Goal: Task Accomplishment & Management: Use online tool/utility

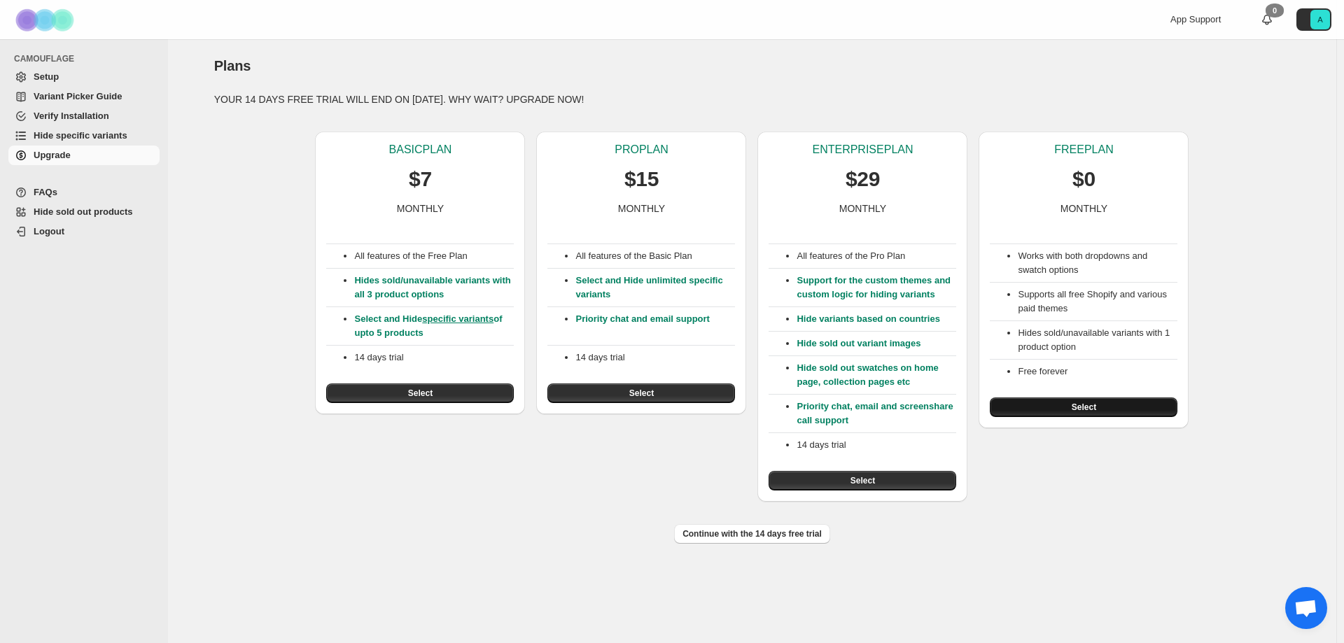
click at [1046, 412] on button "Select" at bounding box center [1084, 408] width 188 height 20
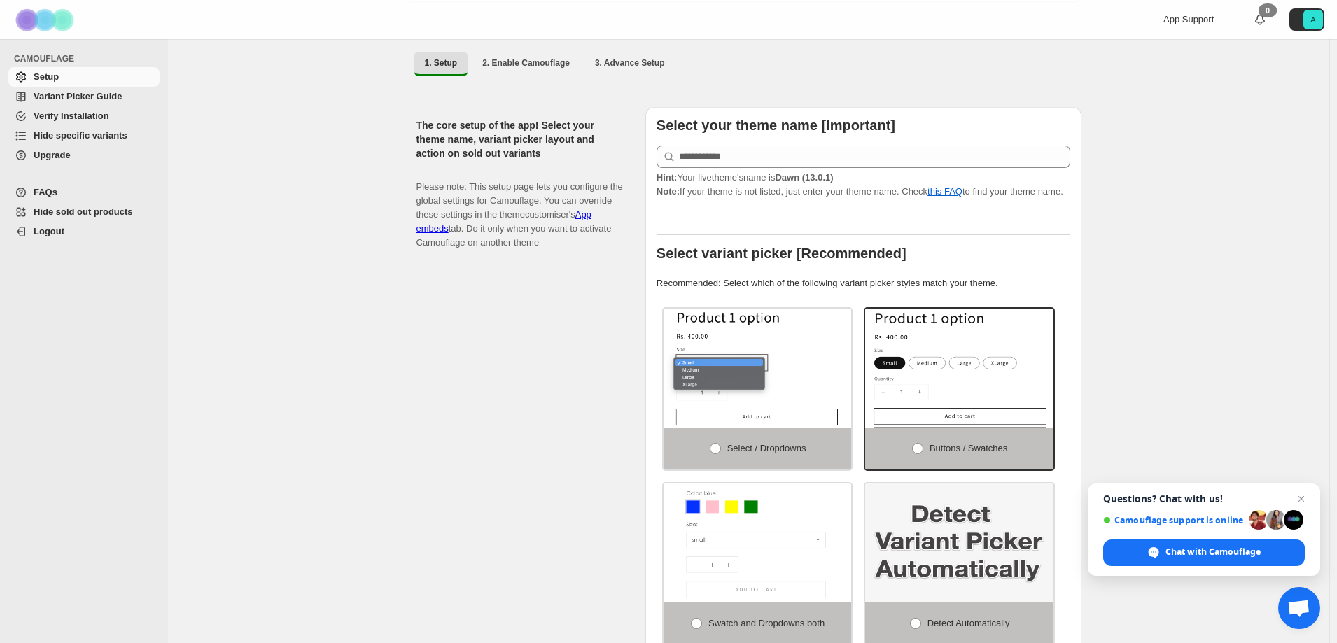
scroll to position [93, 0]
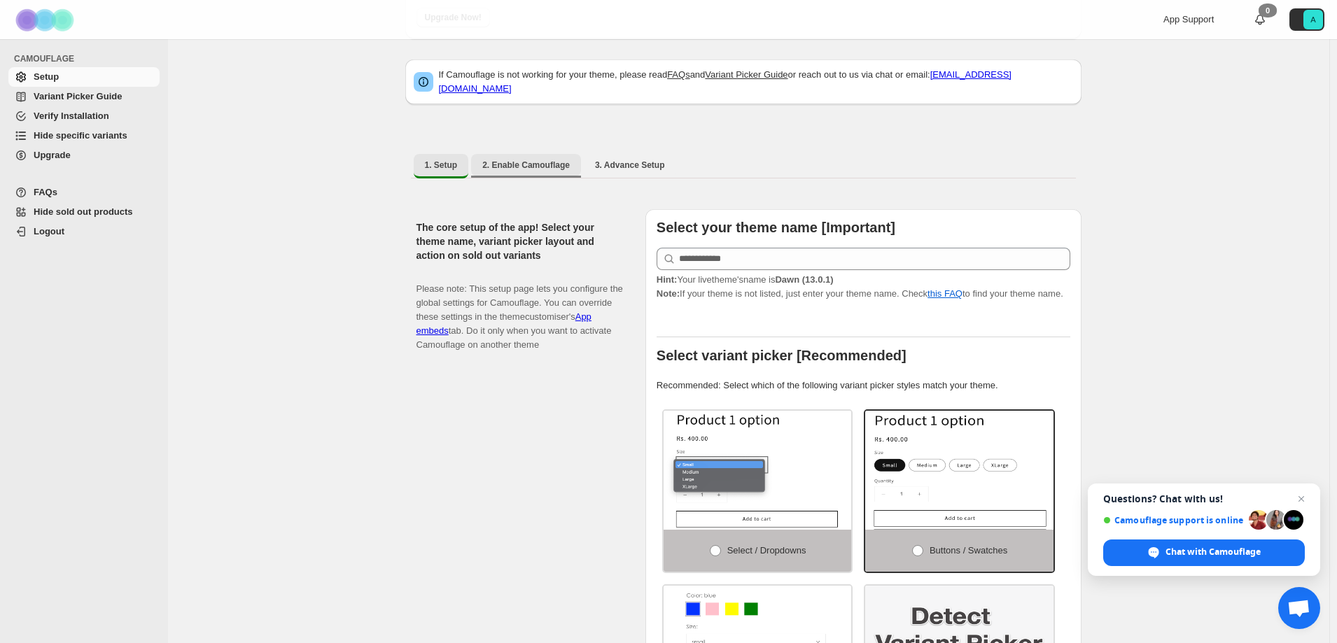
click at [487, 160] on span "2. Enable Camouflage" at bounding box center [526, 165] width 88 height 11
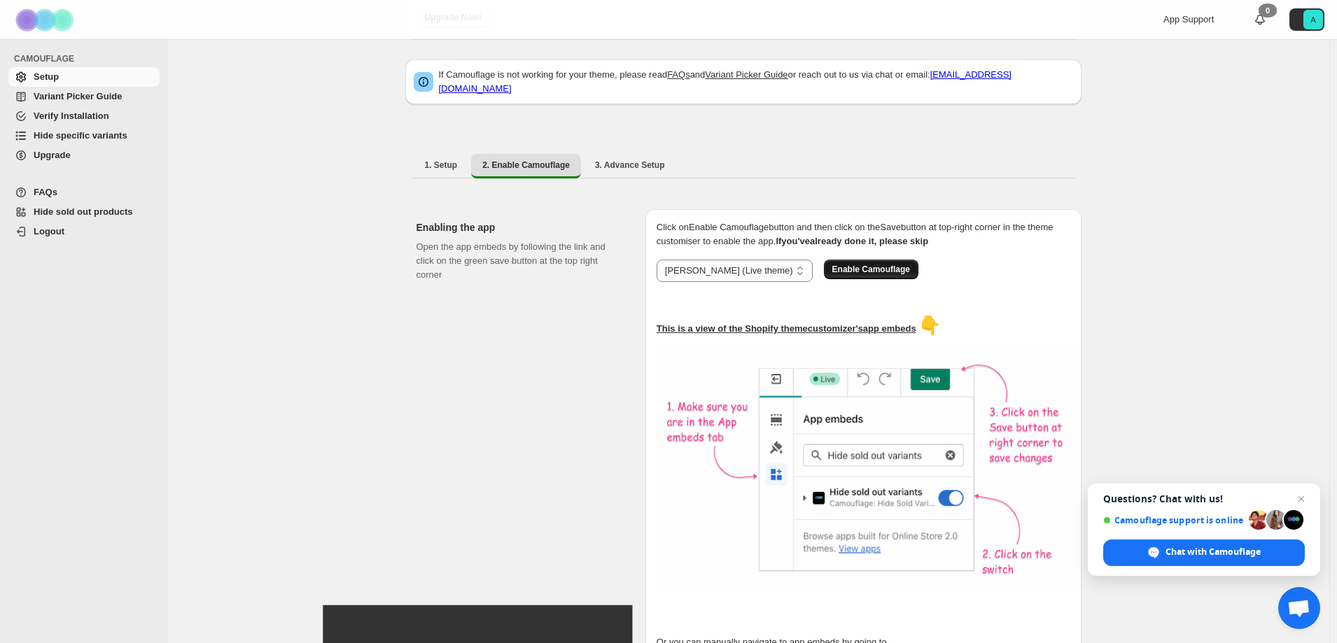
click at [824, 270] on button "Enable Camouflage" at bounding box center [871, 270] width 95 height 20
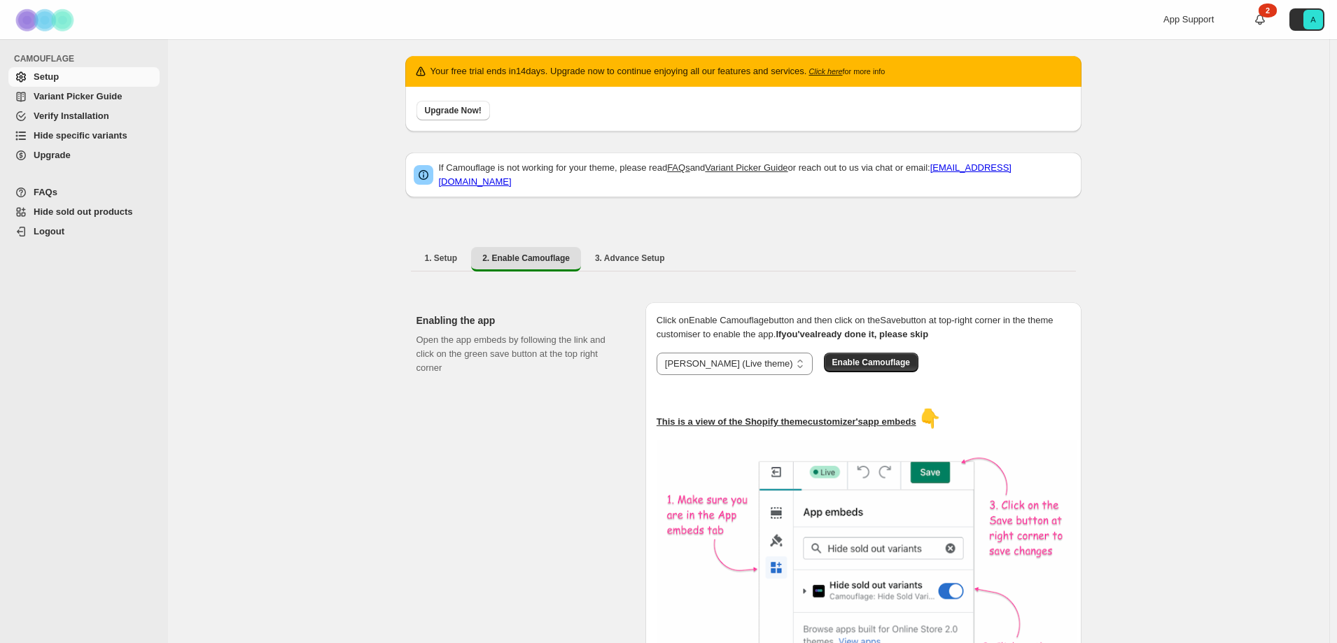
click at [82, 116] on span "Verify Installation" at bounding box center [72, 116] width 76 height 11
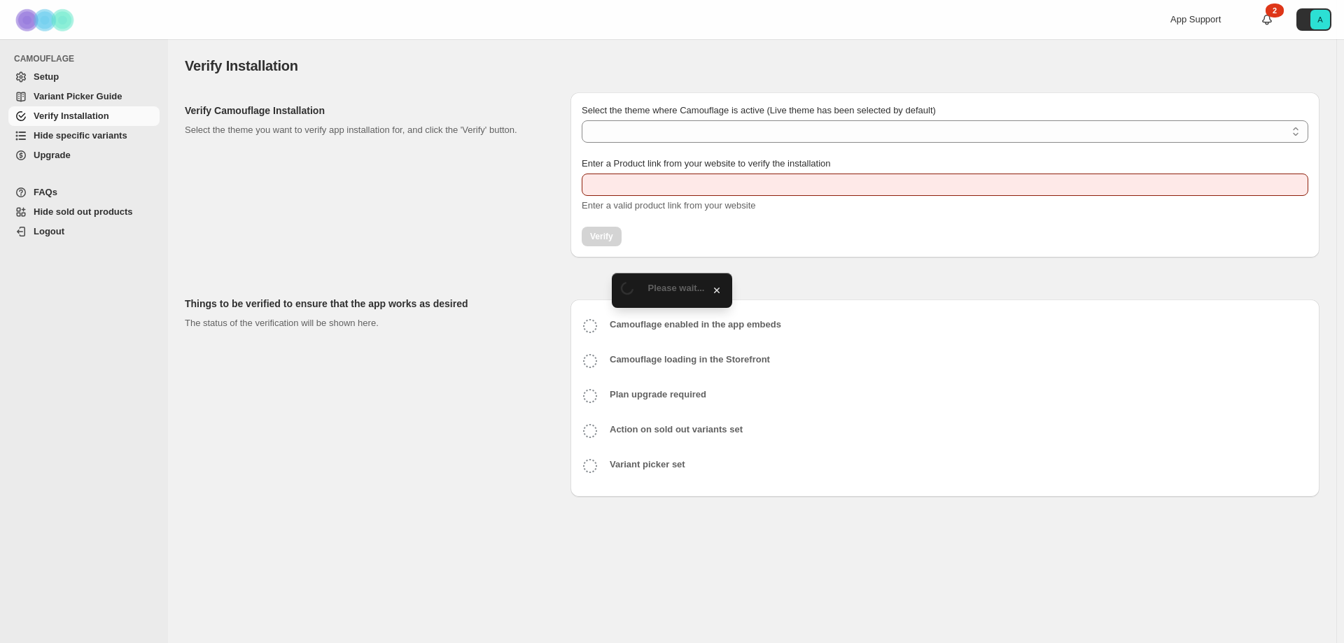
type input "**********"
select select "**********"
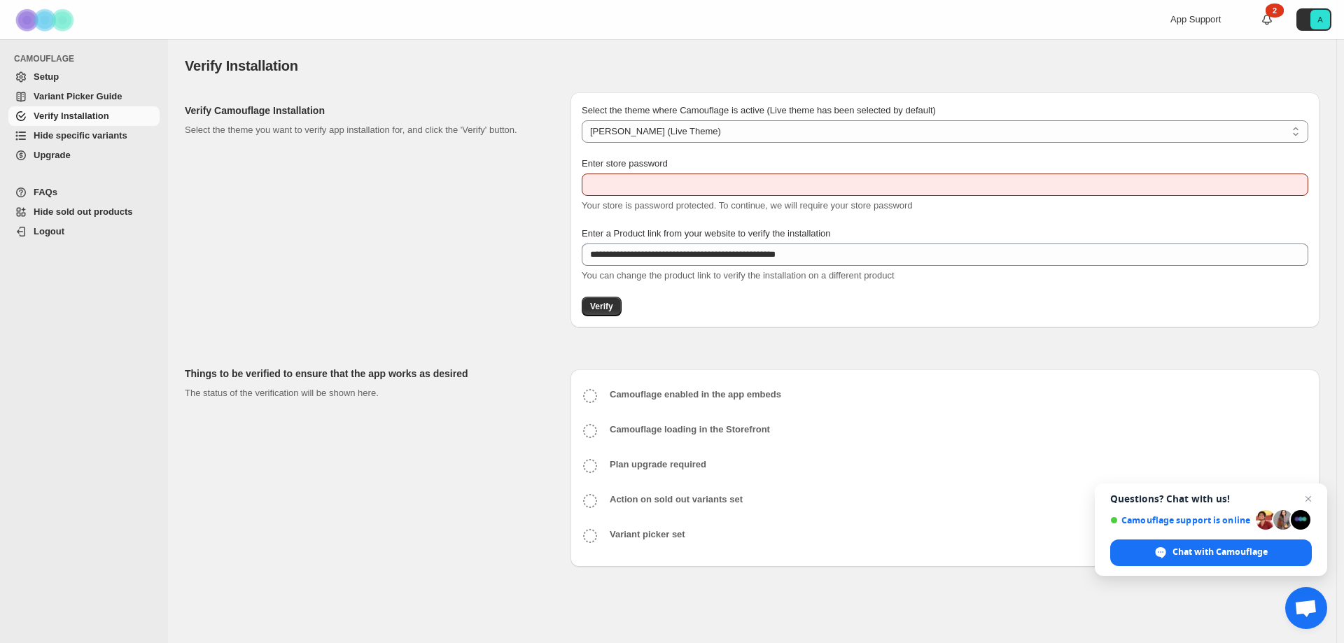
click at [94, 89] on link "Variant Picker Guide" at bounding box center [83, 97] width 151 height 20
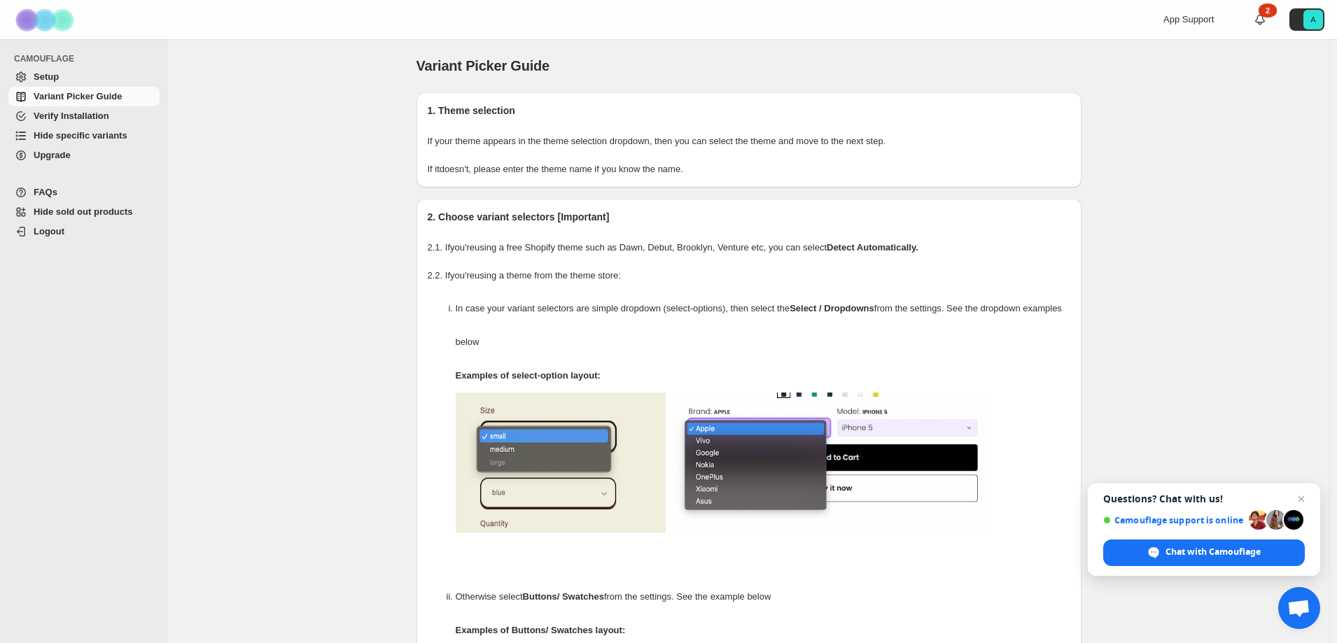
click at [101, 64] on span "CAMOUFLAGE" at bounding box center [87, 58] width 147 height 11
click at [92, 81] on span "Setup" at bounding box center [95, 77] width 123 height 14
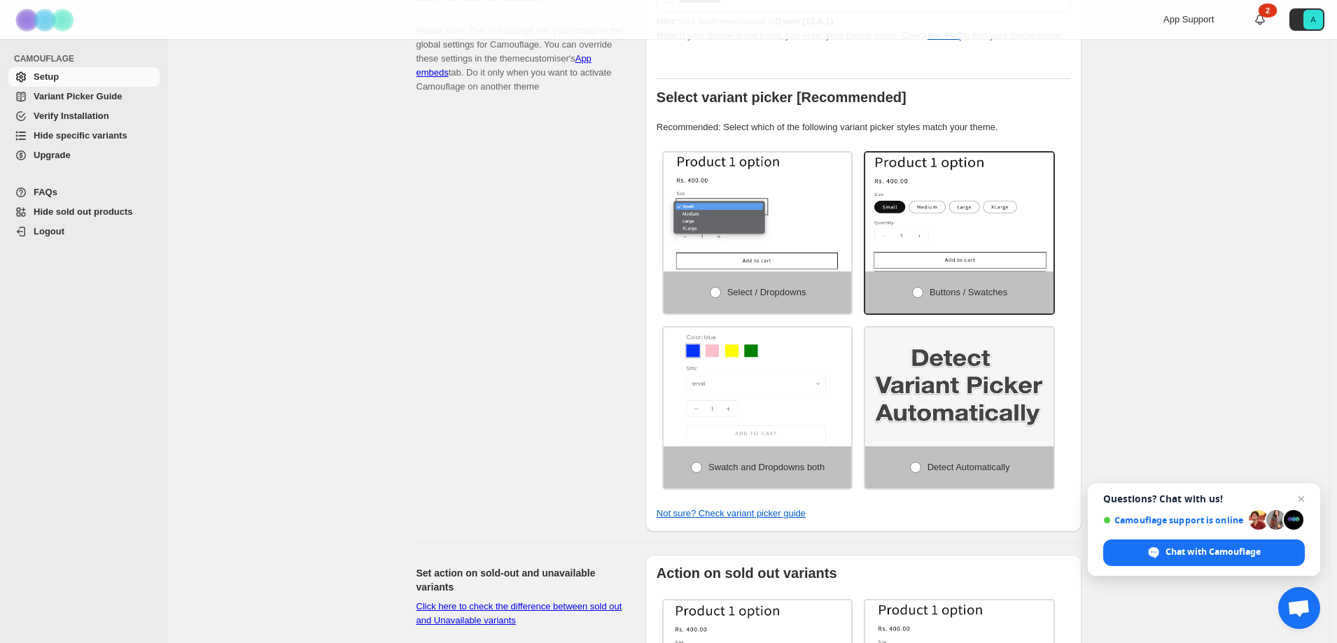
scroll to position [116, 0]
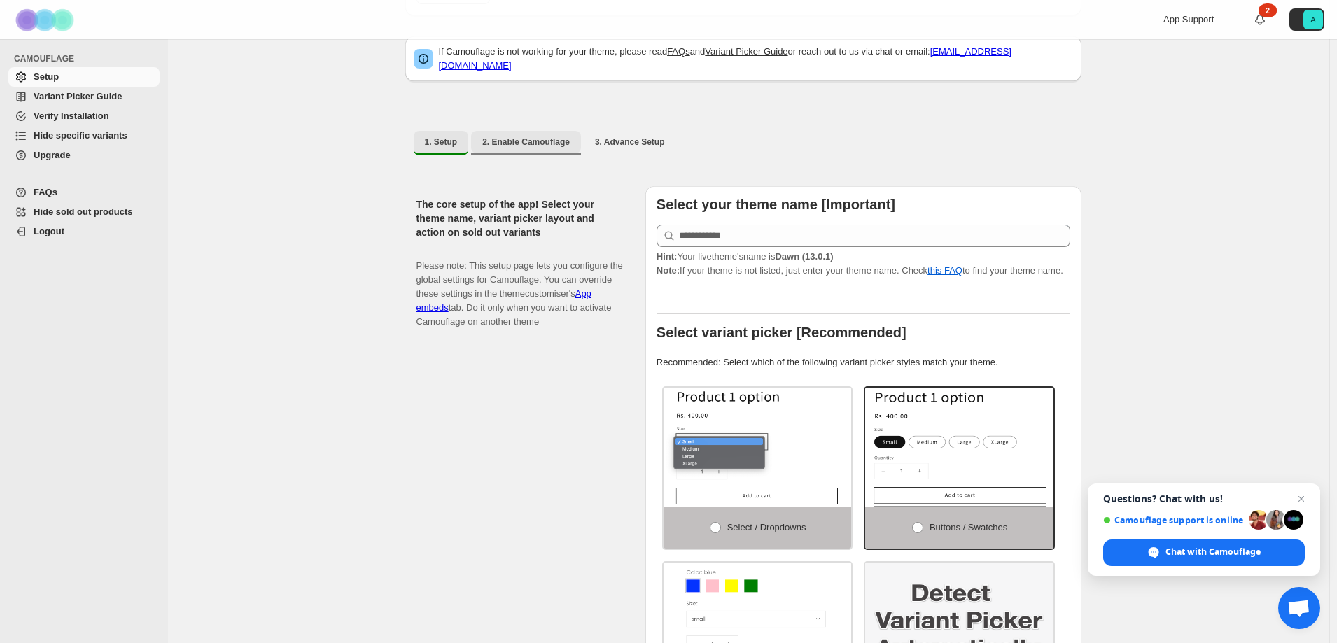
click at [549, 137] on span "2. Enable Camouflage" at bounding box center [526, 142] width 88 height 11
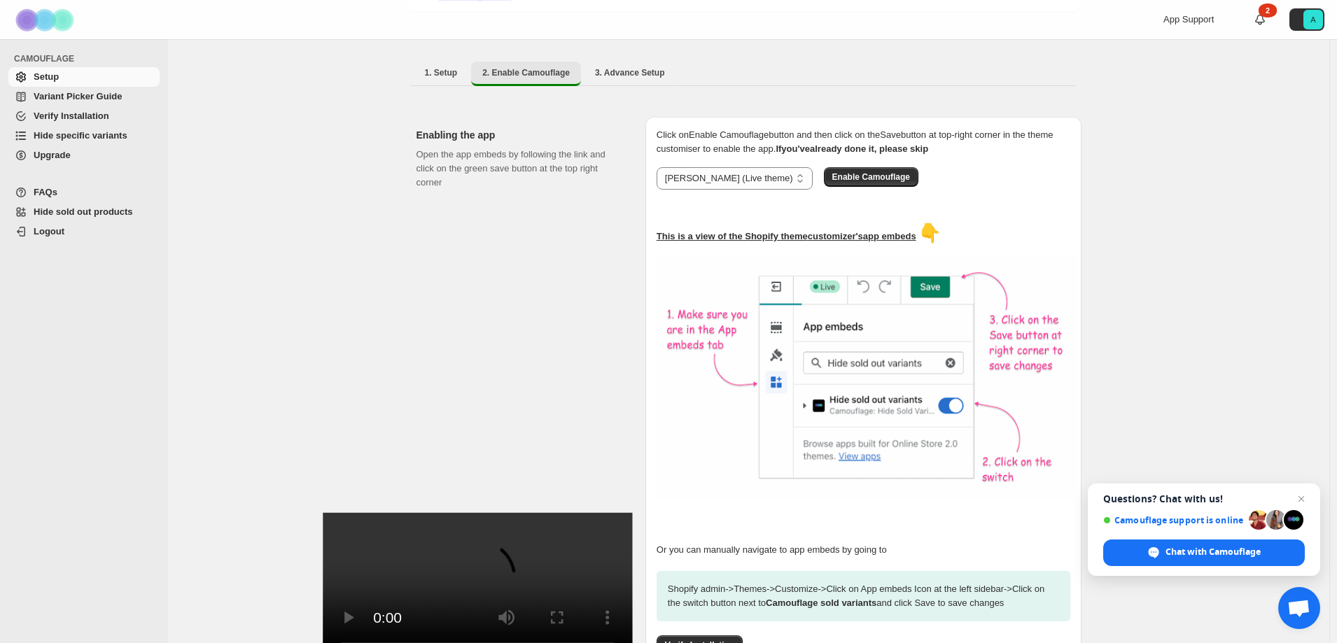
scroll to position [278, 0]
